Goal: Information Seeking & Learning: Learn about a topic

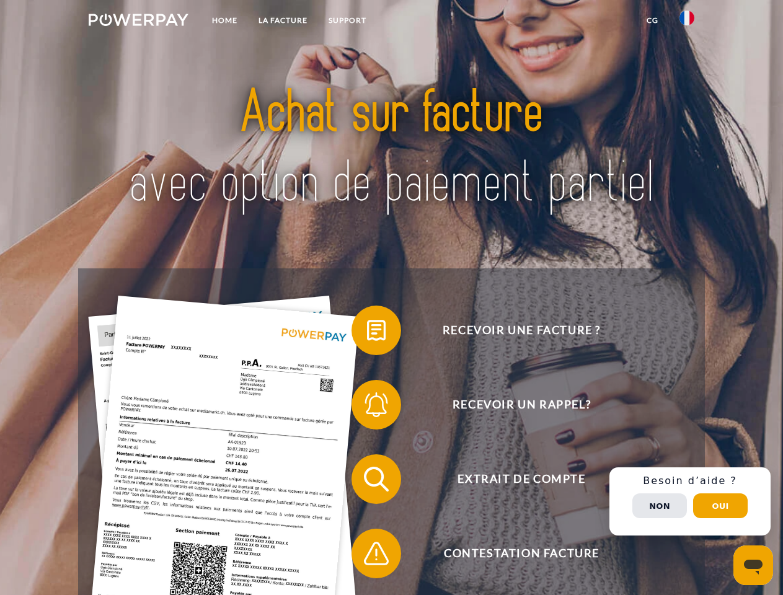
click at [138, 22] on img at bounding box center [139, 20] width 100 height 12
click at [687, 22] on img at bounding box center [687, 18] width 15 height 15
click at [652, 20] on link "CG" at bounding box center [652, 20] width 33 height 22
click at [367, 333] on span at bounding box center [358, 331] width 62 height 62
click at [367, 407] on span at bounding box center [358, 405] width 62 height 62
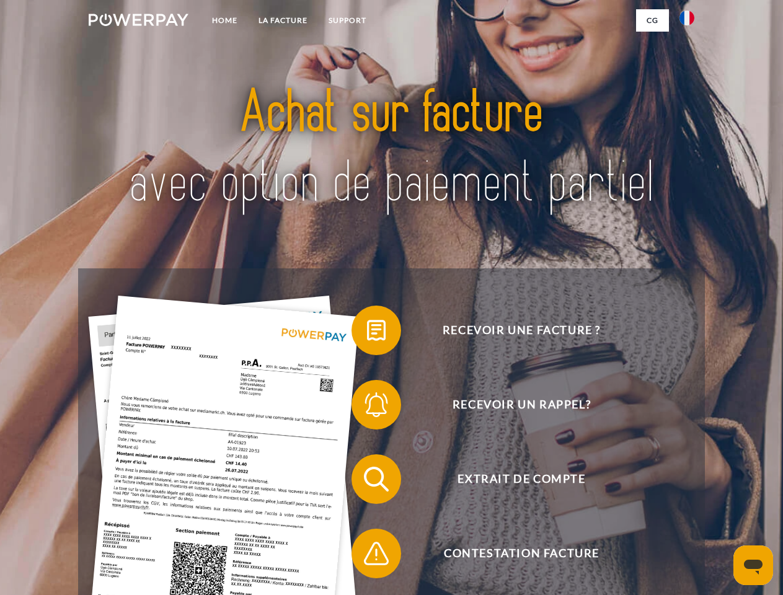
click at [367, 482] on div "Recevoir une facture ? Recevoir un rappel? Extrait de compte retour" at bounding box center [391, 517] width 626 height 496
click at [690, 502] on div "Recevoir une facture ? Recevoir un rappel? Extrait de compte retour" at bounding box center [391, 517] width 626 height 496
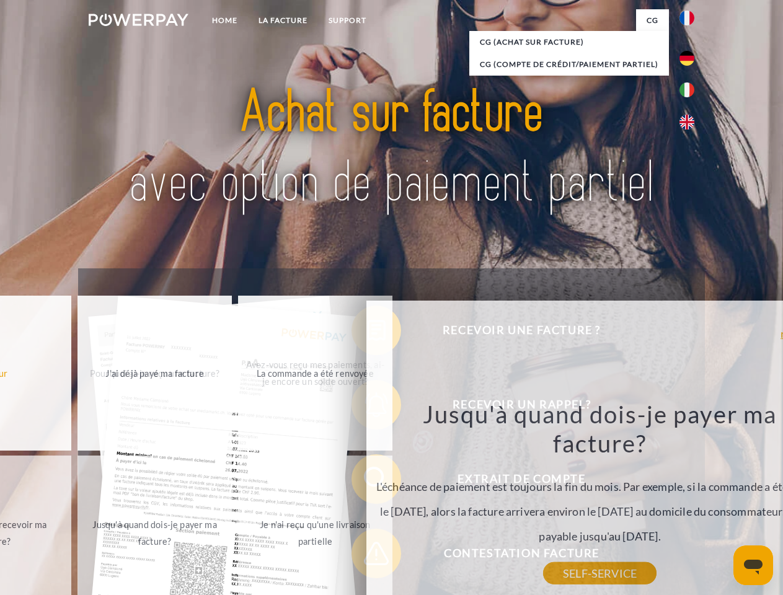
click at [660, 506] on div "Jusqu'à quand dois-je payer ma facture? L'échéance de paiement est toujours la …" at bounding box center [600, 486] width 453 height 174
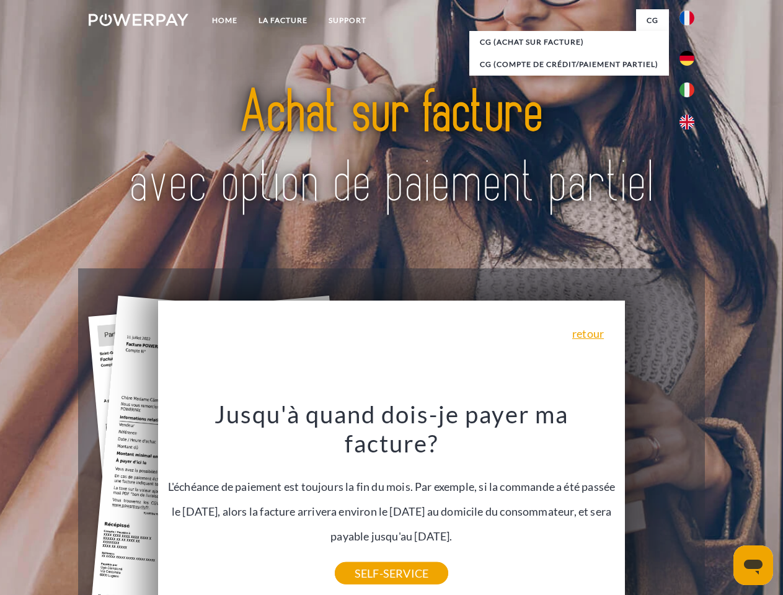
click at [721, 506] on header "Home LA FACTURE Support" at bounding box center [391, 428] width 783 height 856
